Goal: Navigation & Orientation: Find specific page/section

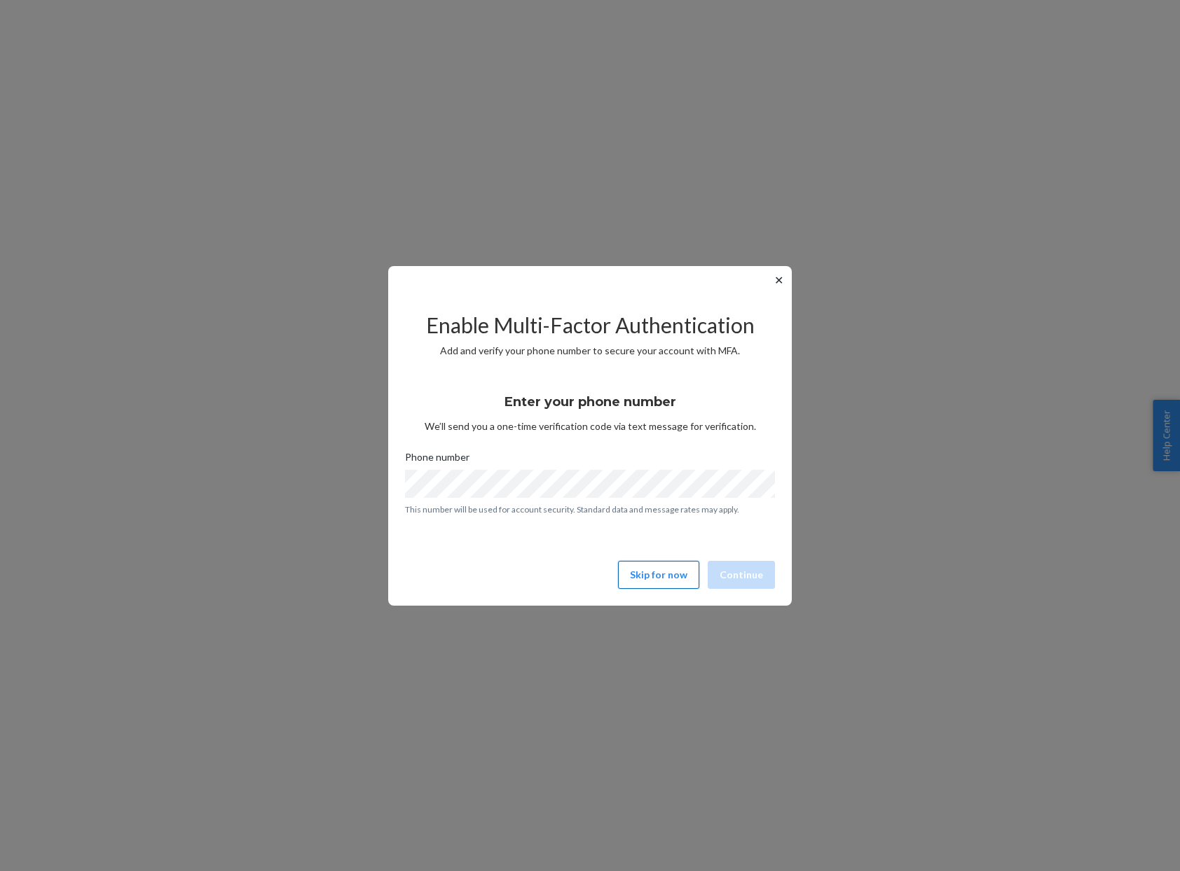
click at [655, 576] on button "Skip for now" at bounding box center [658, 575] width 81 height 28
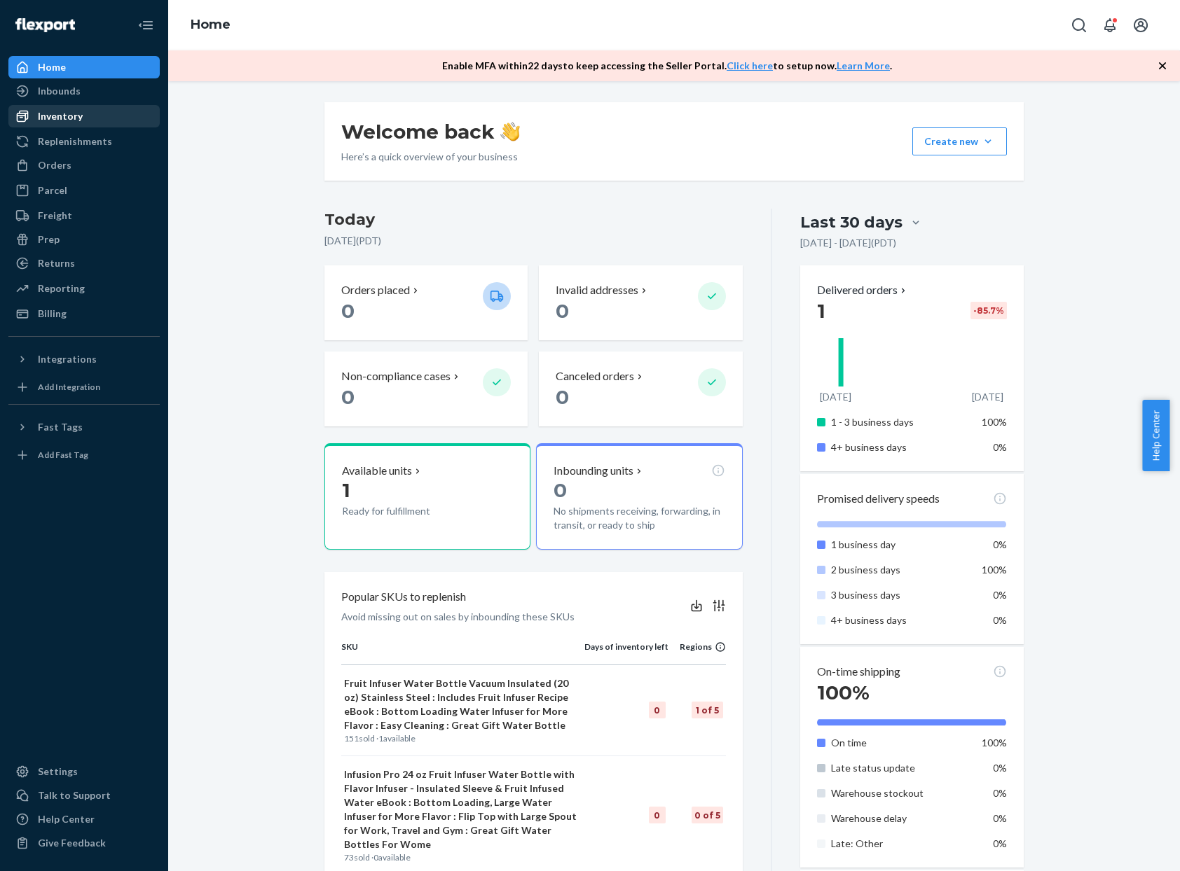
click at [73, 113] on div "Inventory" at bounding box center [60, 116] width 45 height 14
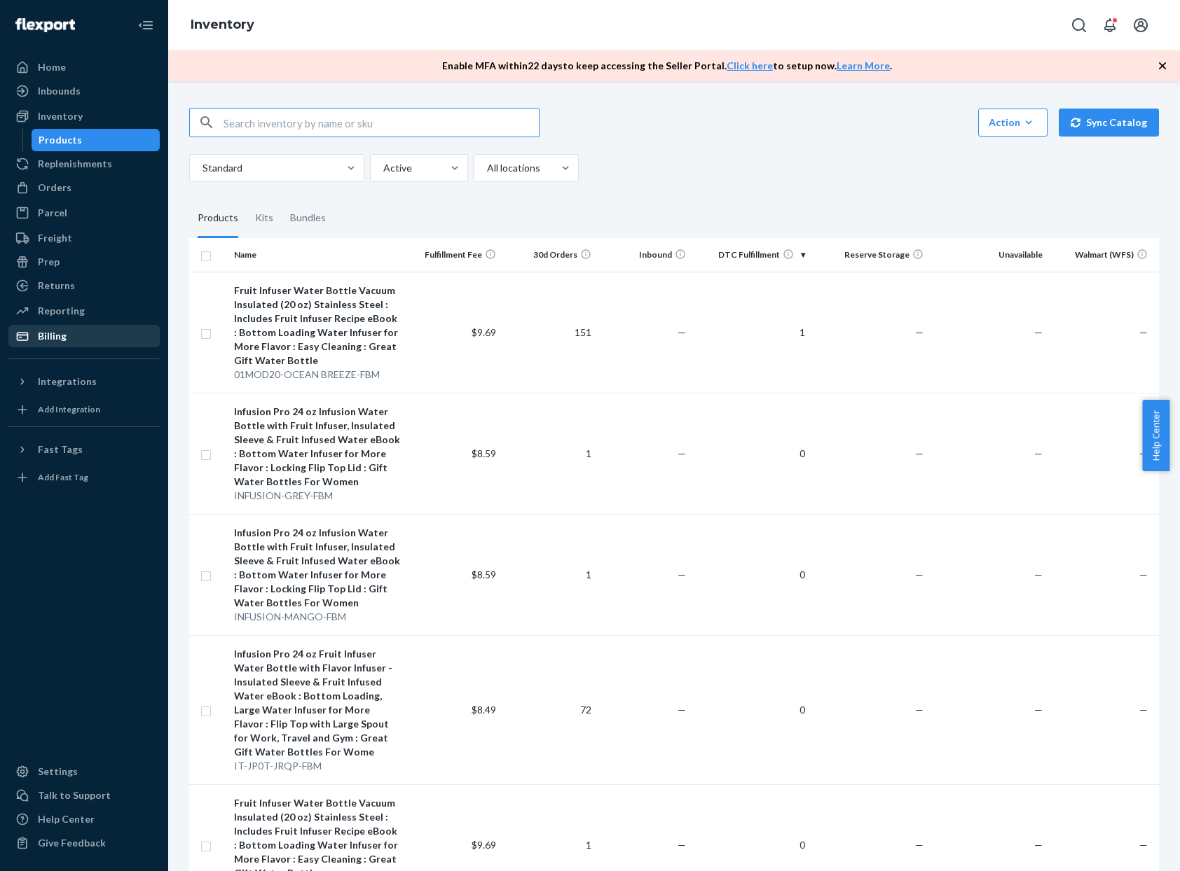
click at [46, 337] on div "Billing" at bounding box center [52, 336] width 29 height 14
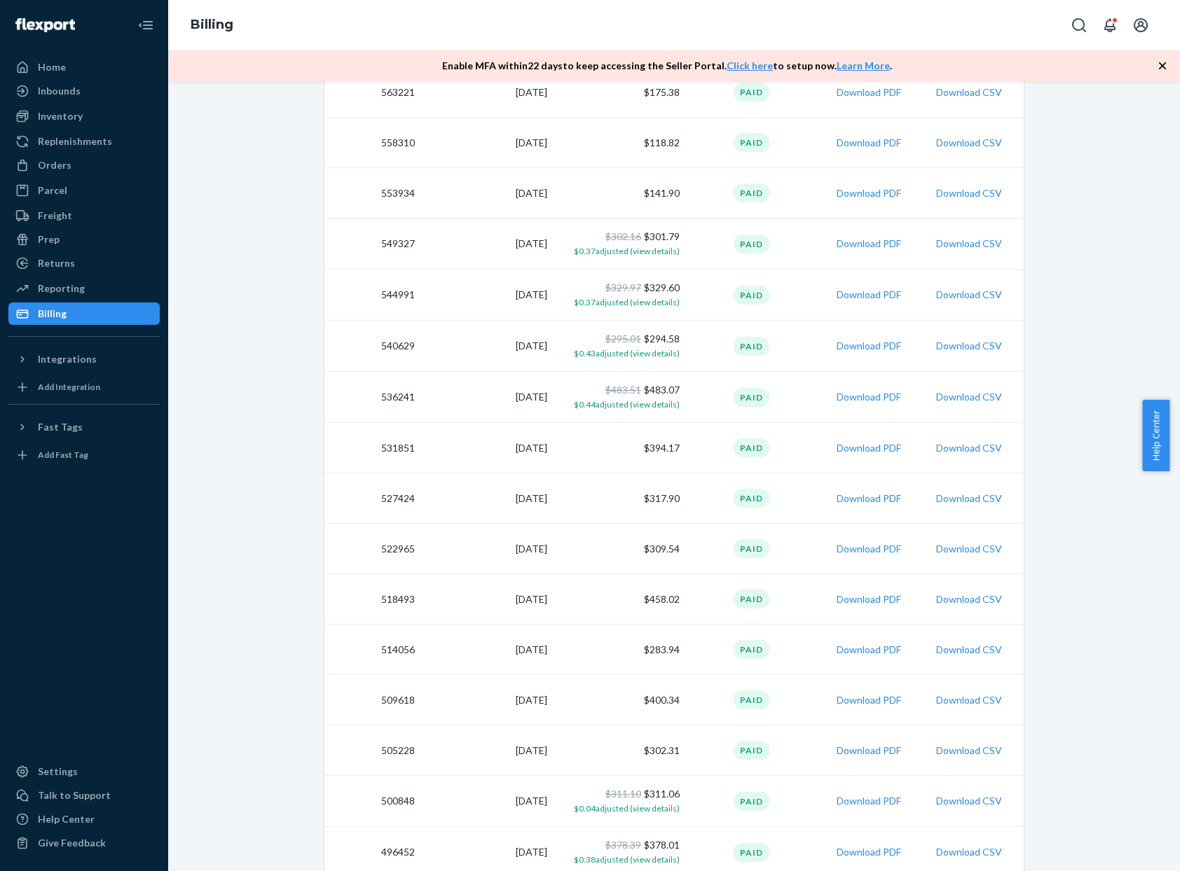
scroll to position [210, 0]
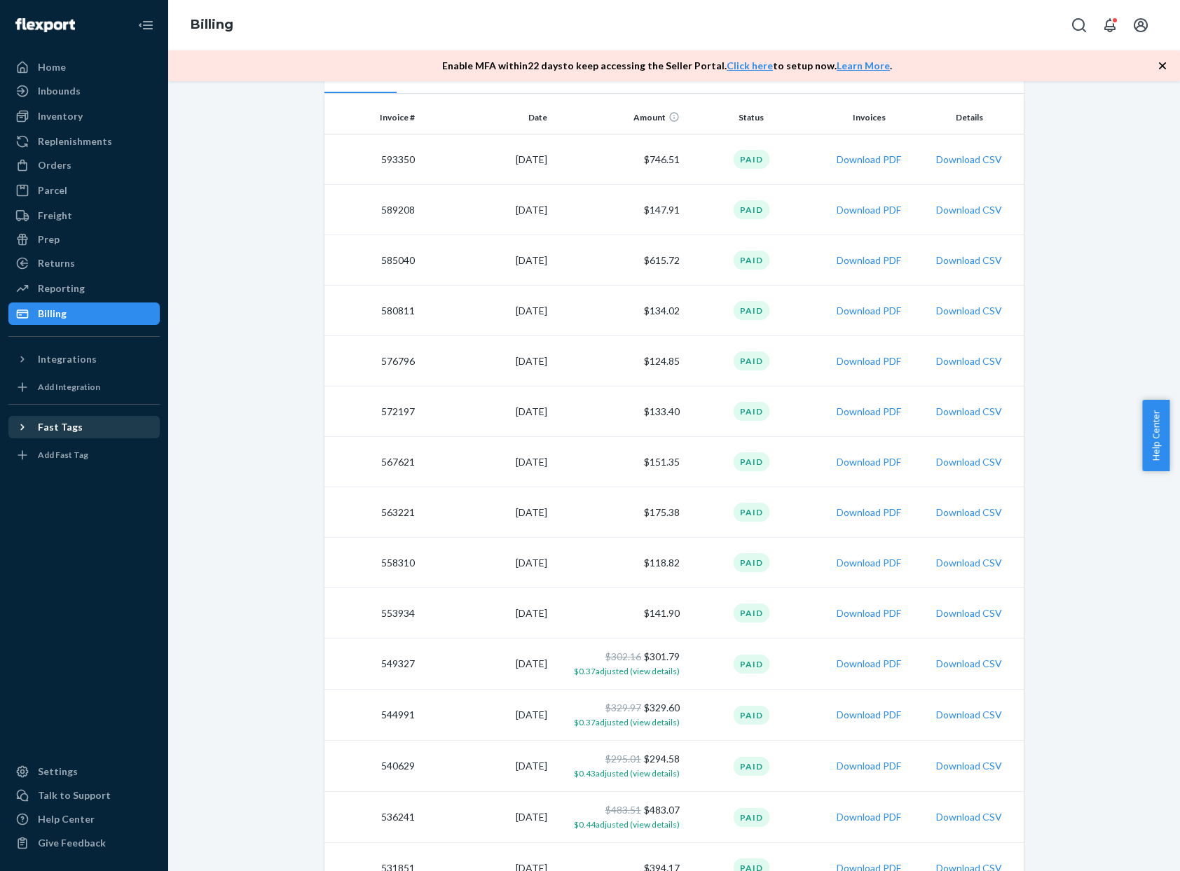
click at [23, 427] on icon at bounding box center [22, 428] width 4 height 6
click at [23, 427] on icon at bounding box center [23, 427] width 6 height 4
click at [48, 773] on div "Settings" at bounding box center [58, 772] width 40 height 14
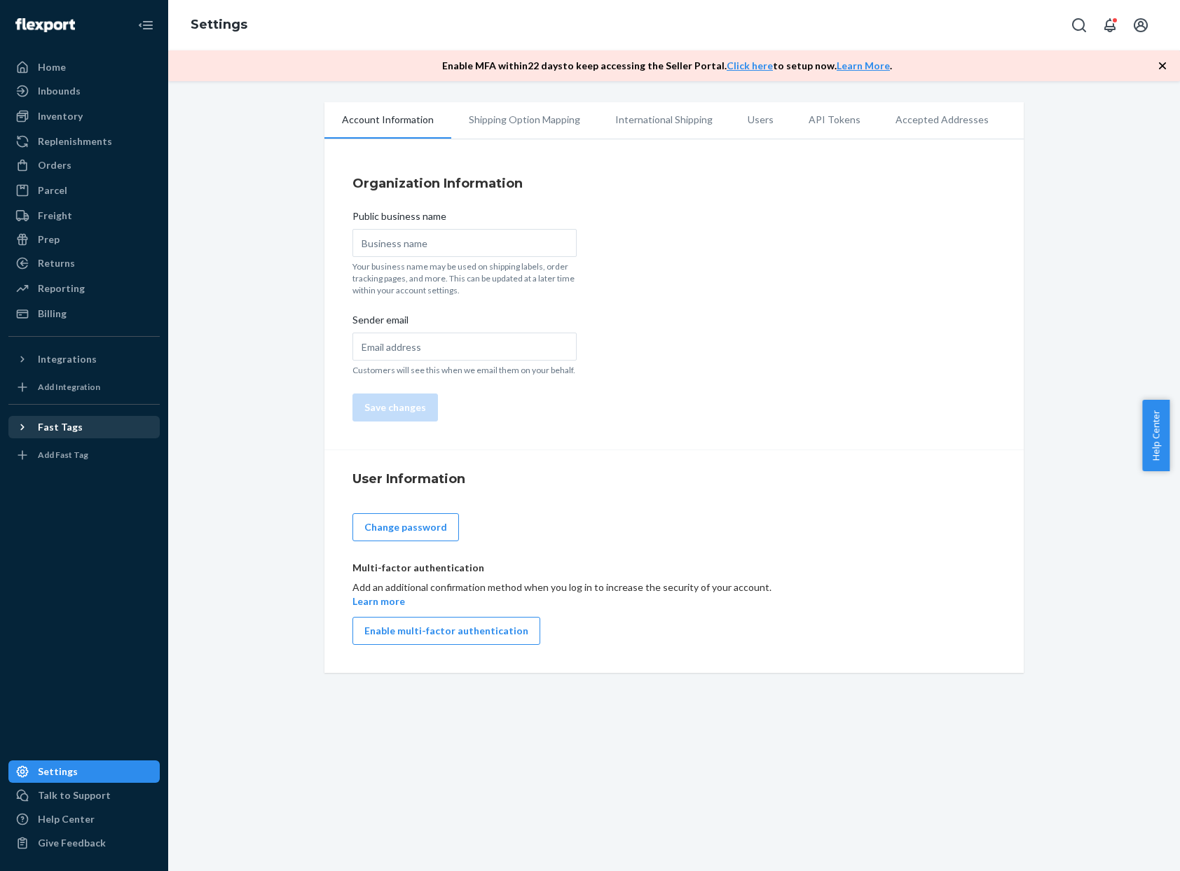
click at [1163, 64] on icon "button" at bounding box center [1162, 66] width 14 height 14
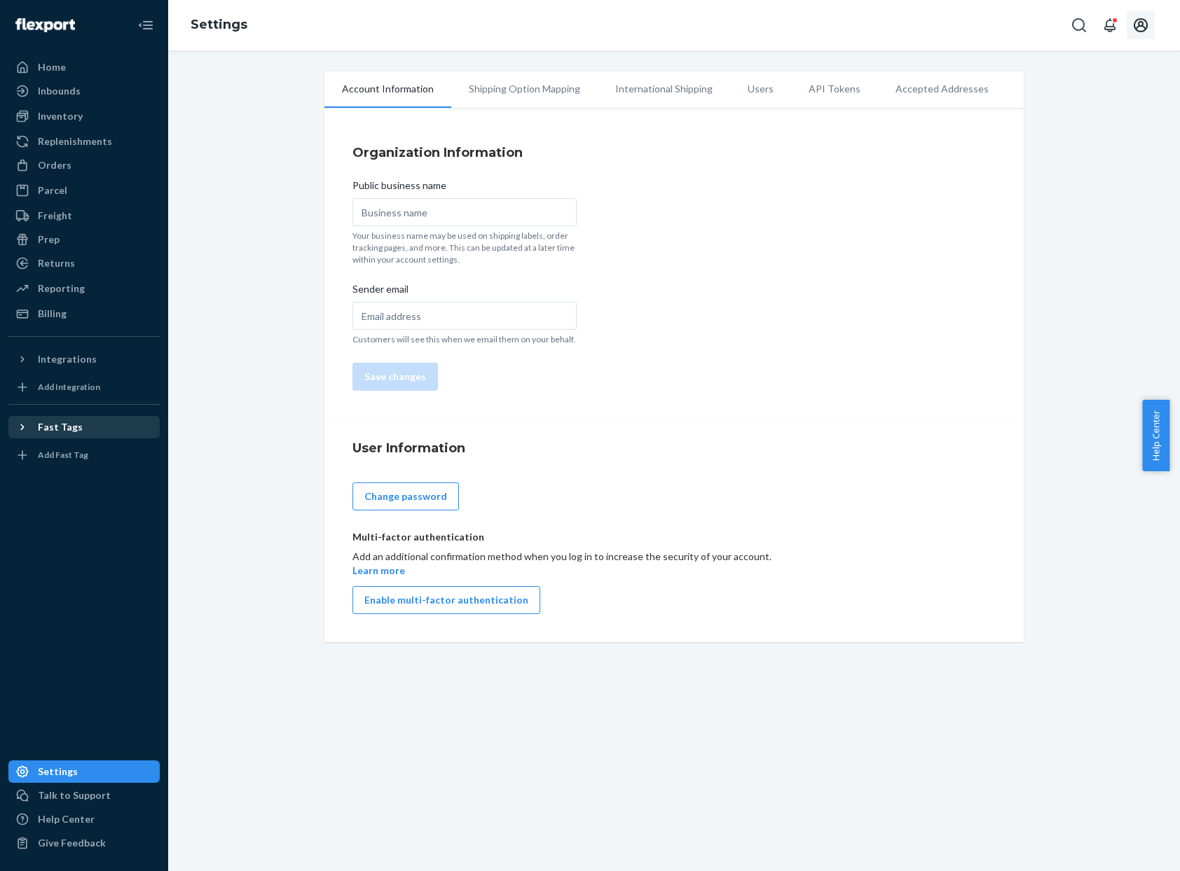
click at [1138, 26] on icon "Open account menu" at bounding box center [1141, 25] width 14 height 14
click at [1055, 98] on div "Settings" at bounding box center [1109, 110] width 109 height 25
click at [492, 88] on li "Shipping Option Mapping" at bounding box center [524, 88] width 146 height 35
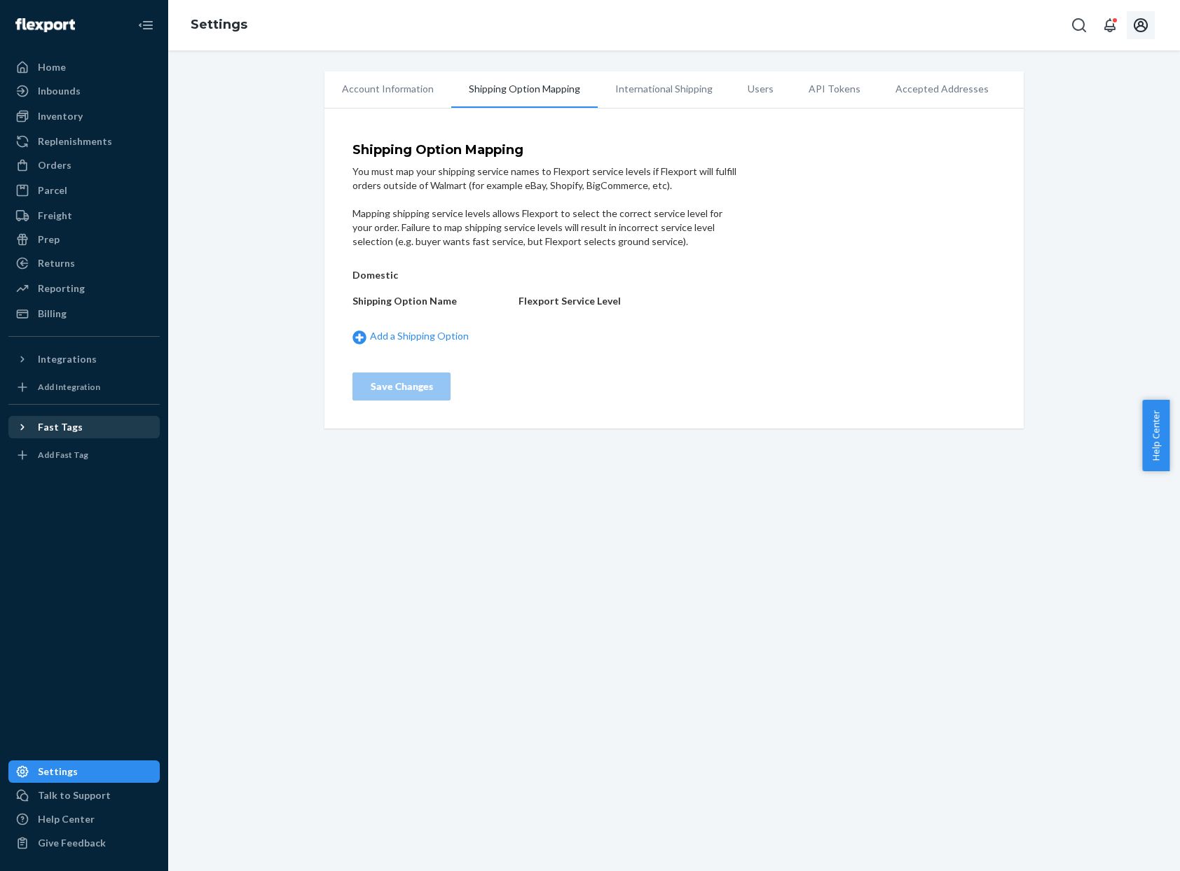
click at [633, 85] on li "International Shipping" at bounding box center [664, 88] width 132 height 35
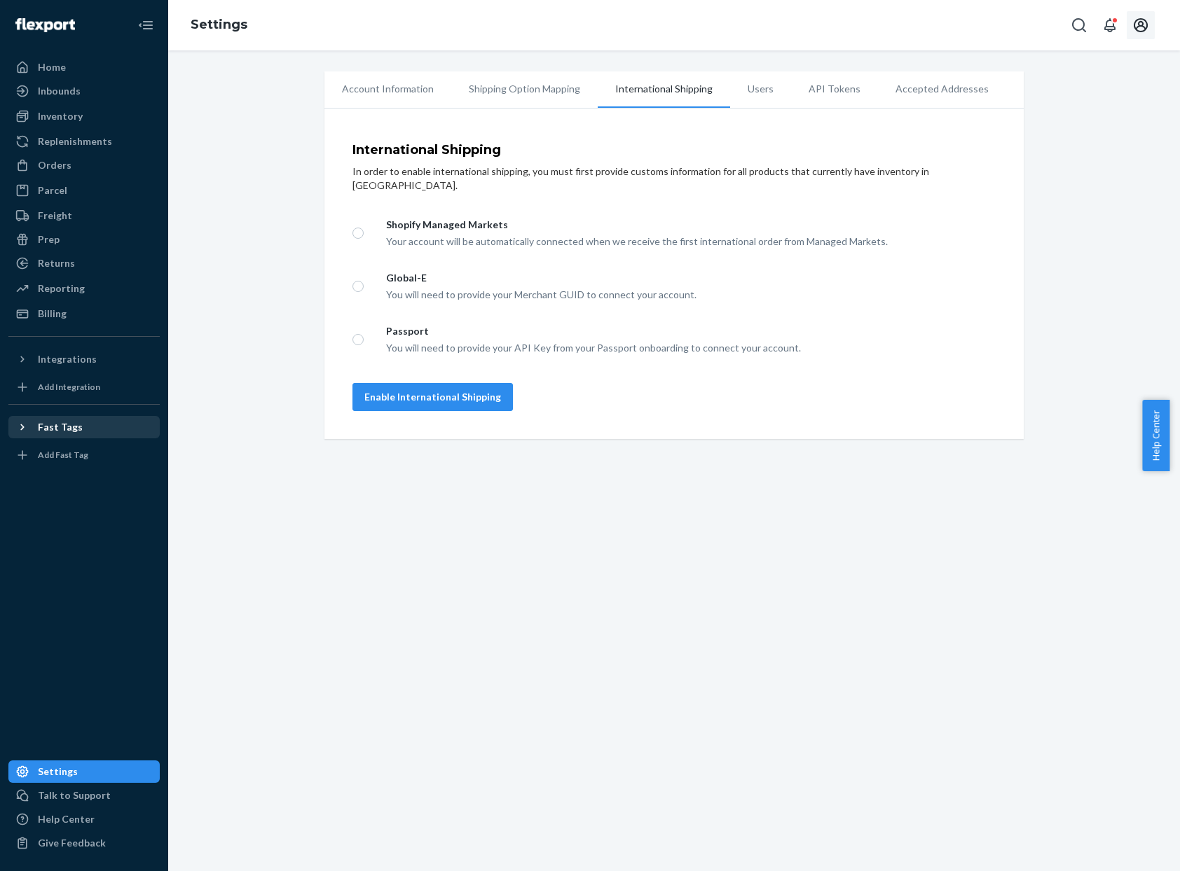
click at [747, 88] on li "Users" at bounding box center [760, 88] width 61 height 35
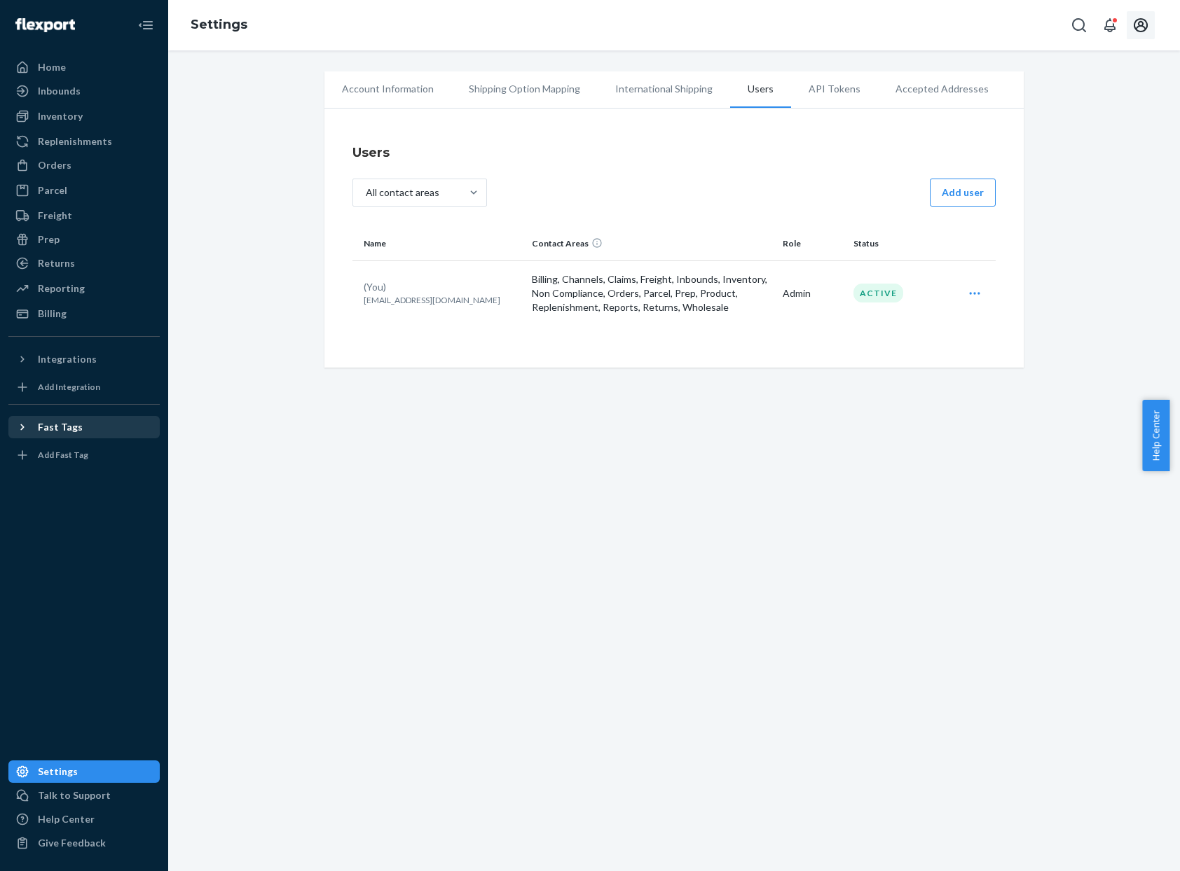
click at [814, 91] on li "API Tokens" at bounding box center [834, 88] width 87 height 35
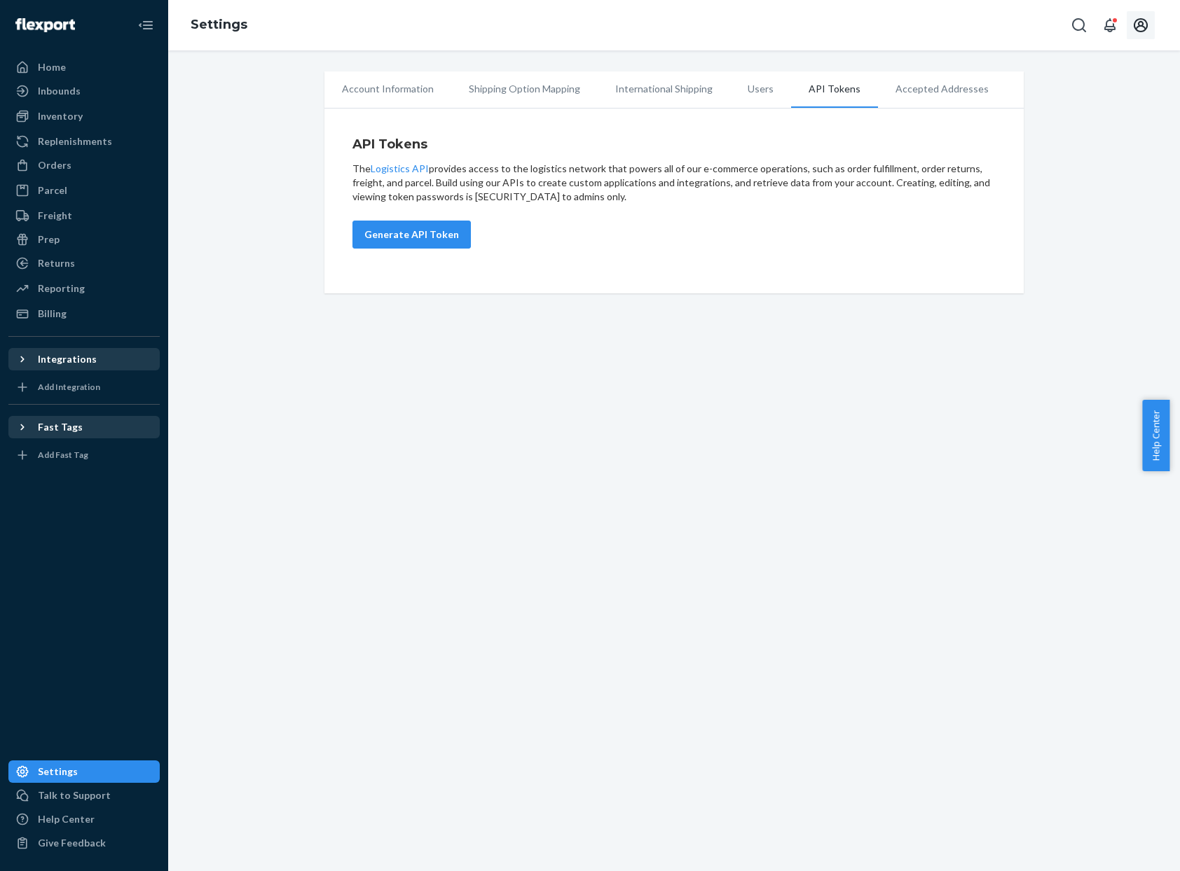
click at [44, 361] on div "Integrations" at bounding box center [67, 359] width 59 height 14
click at [22, 356] on icon at bounding box center [22, 359] width 14 height 14
click at [50, 166] on div "Orders" at bounding box center [55, 165] width 34 height 14
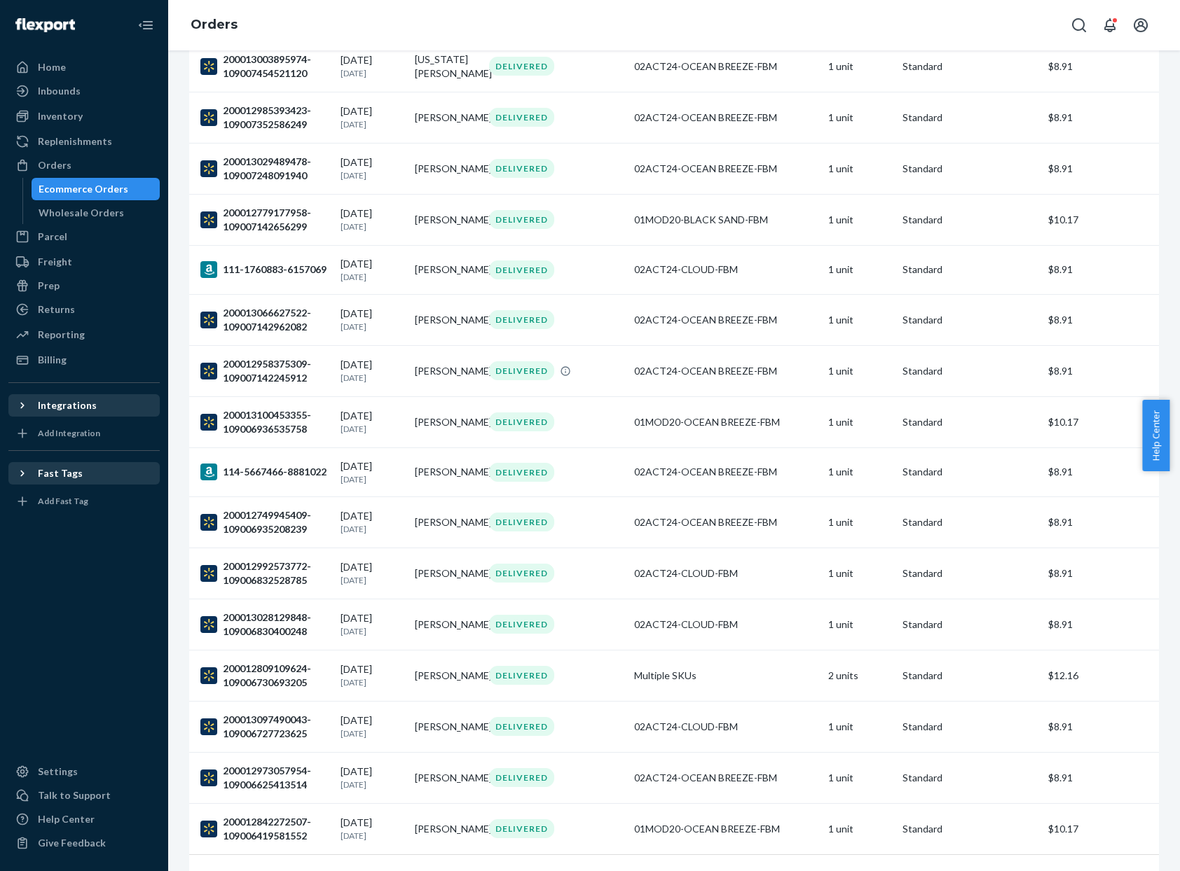
scroll to position [4525, 0]
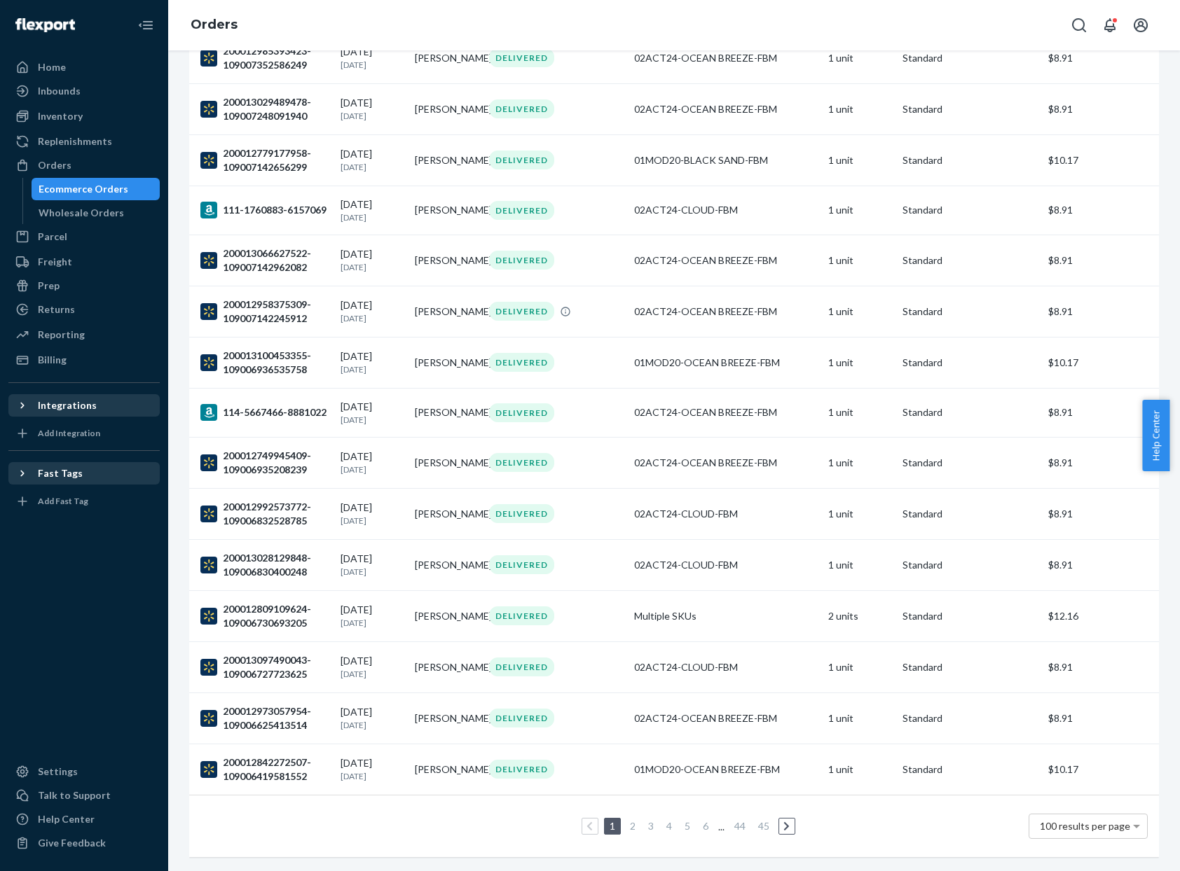
click at [732, 820] on link "44" at bounding box center [739, 826] width 17 height 12
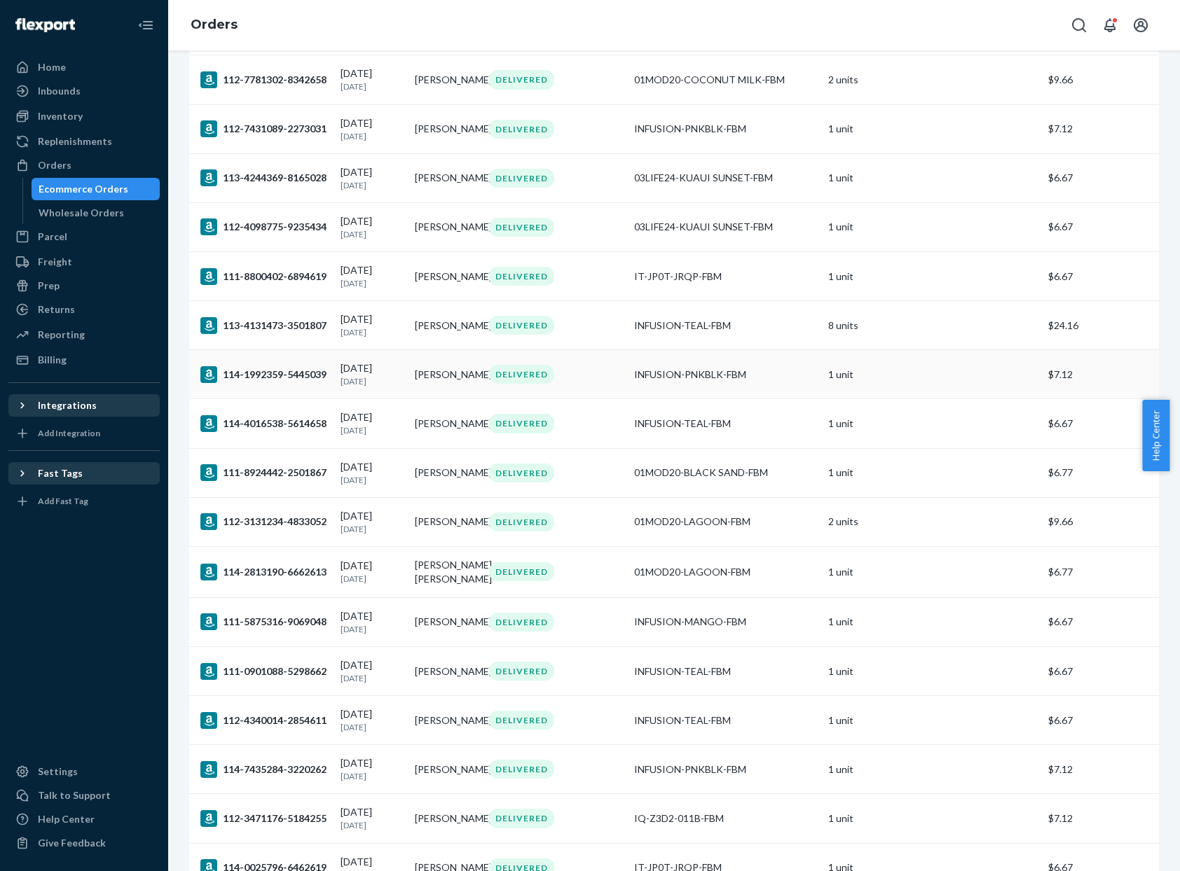
scroll to position [4505, 0]
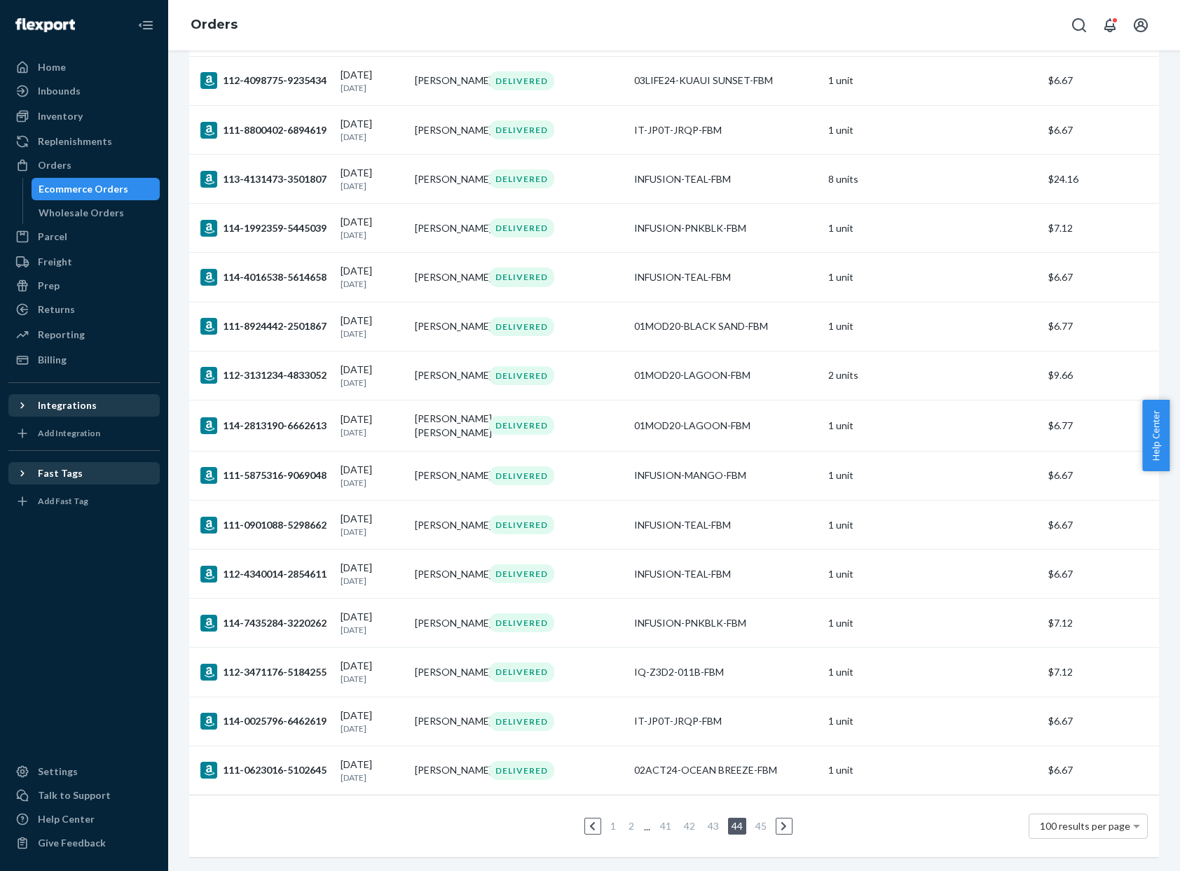
click at [758, 820] on link "45" at bounding box center [760, 826] width 17 height 12
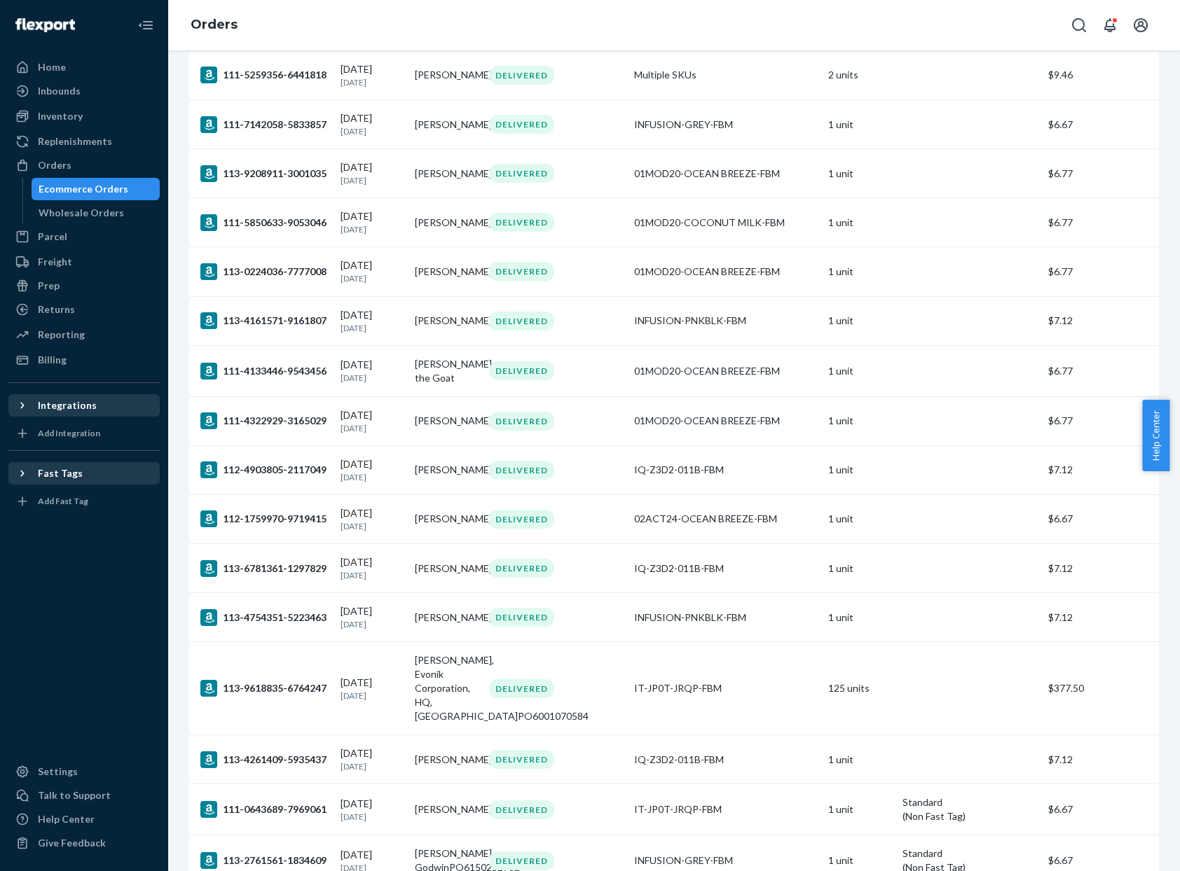
scroll to position [3392, 0]
